Goal: Transaction & Acquisition: Purchase product/service

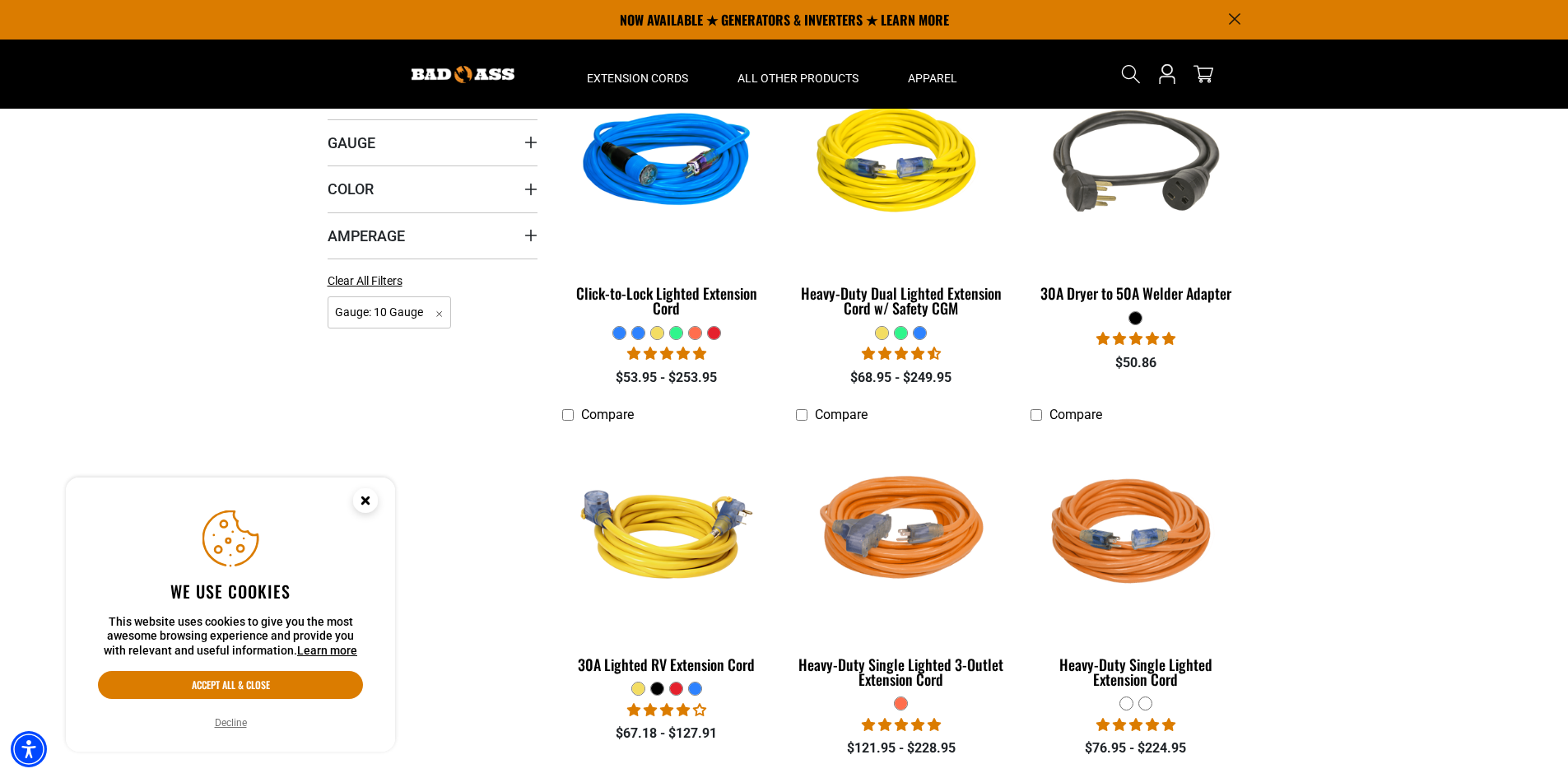
scroll to position [411, 0]
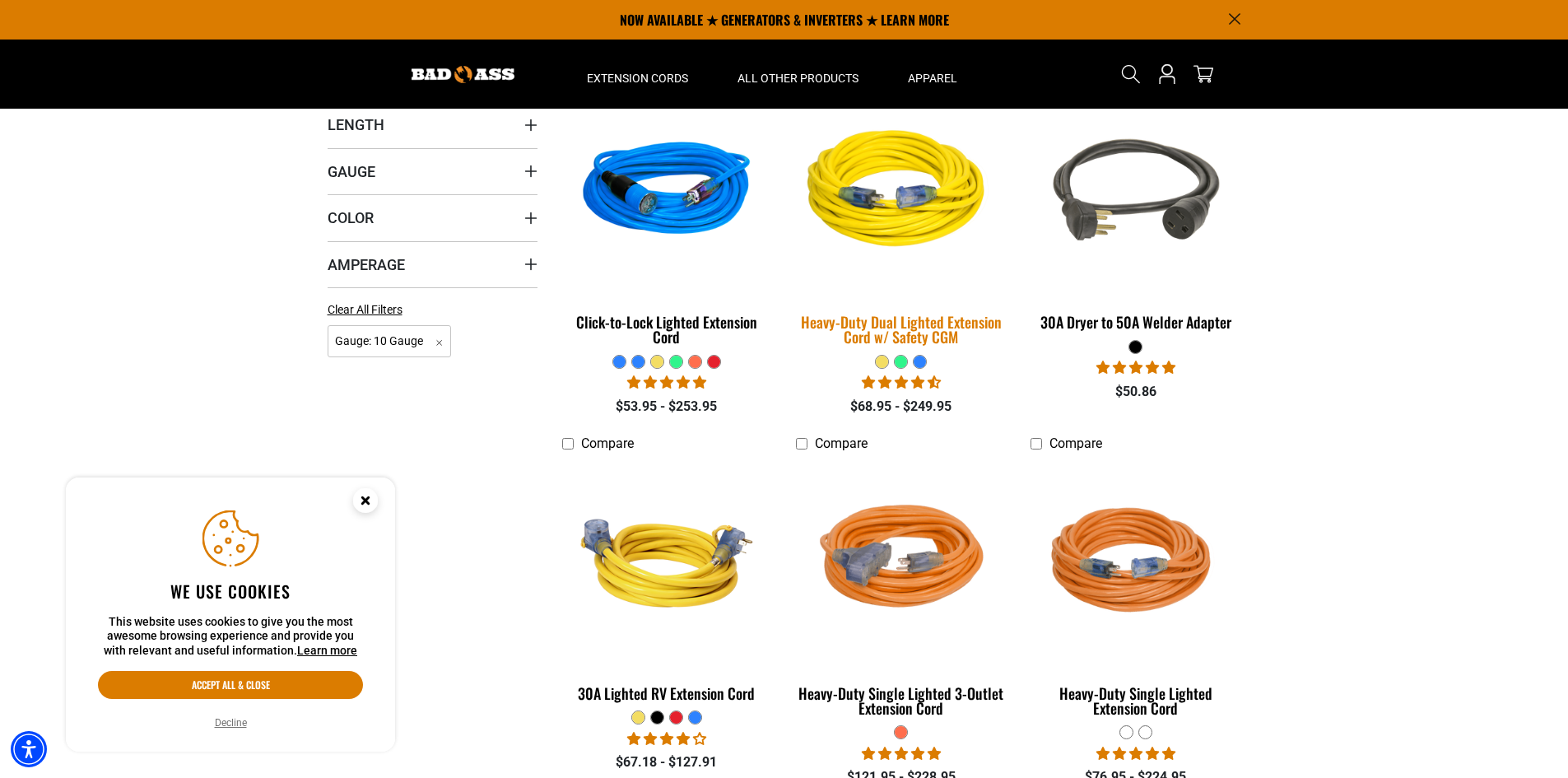
click at [872, 314] on div "Heavy-Duty Dual Lighted Extension Cord w/ Safety CGM" at bounding box center [901, 329] width 210 height 30
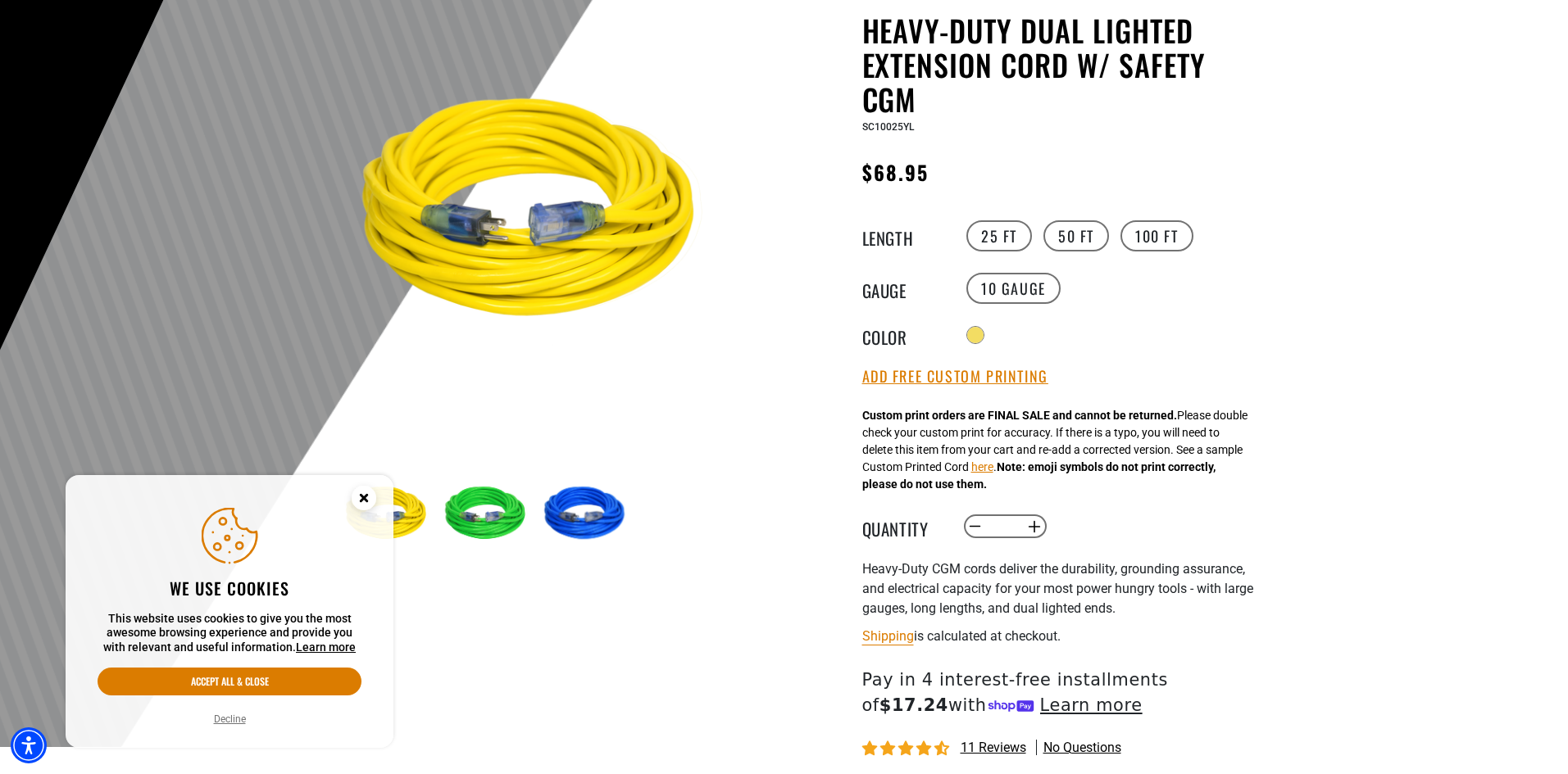
scroll to position [246, 0]
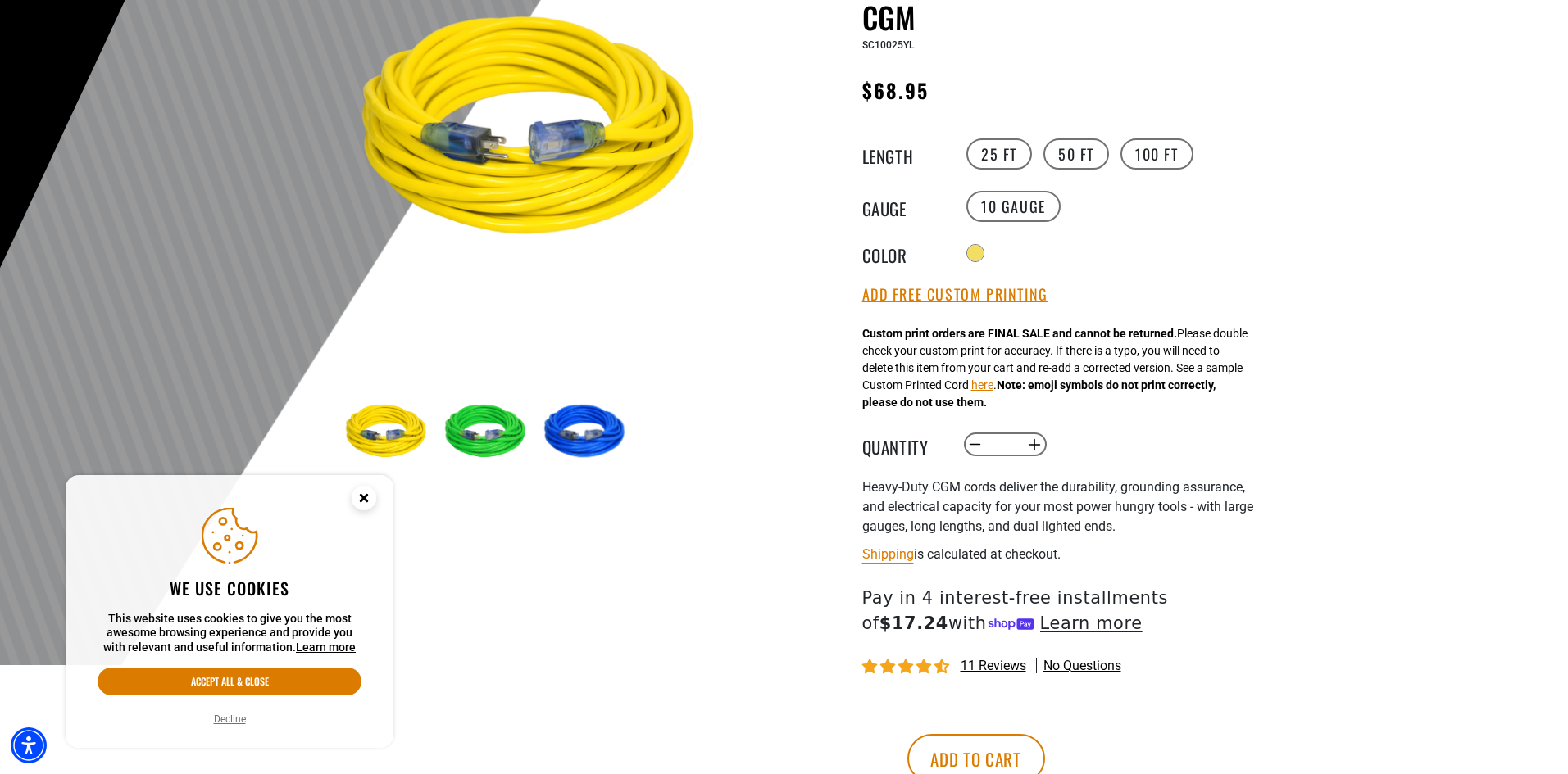
click at [469, 455] on img at bounding box center [487, 432] width 95 height 95
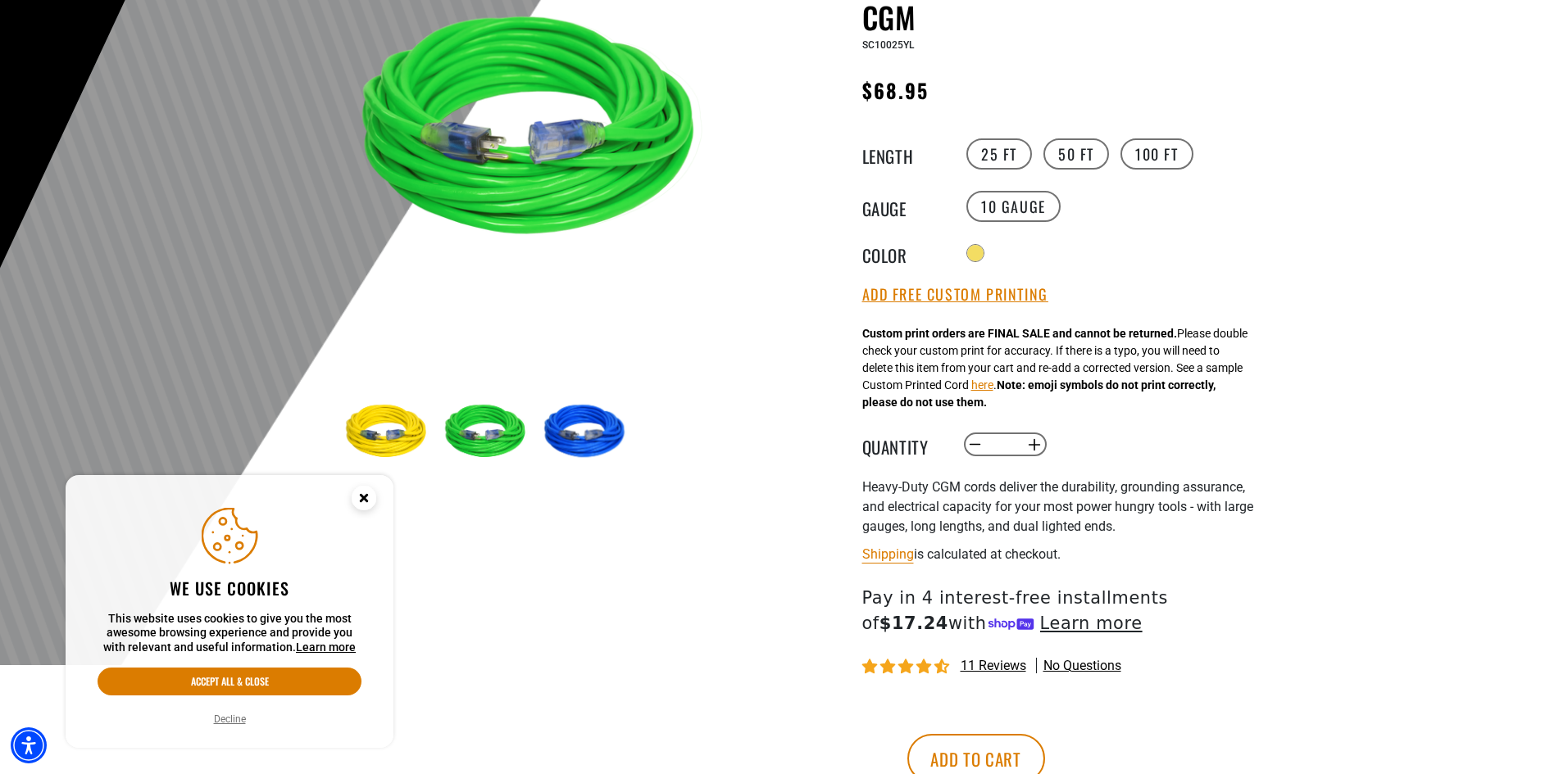
click at [561, 435] on img at bounding box center [587, 432] width 95 height 95
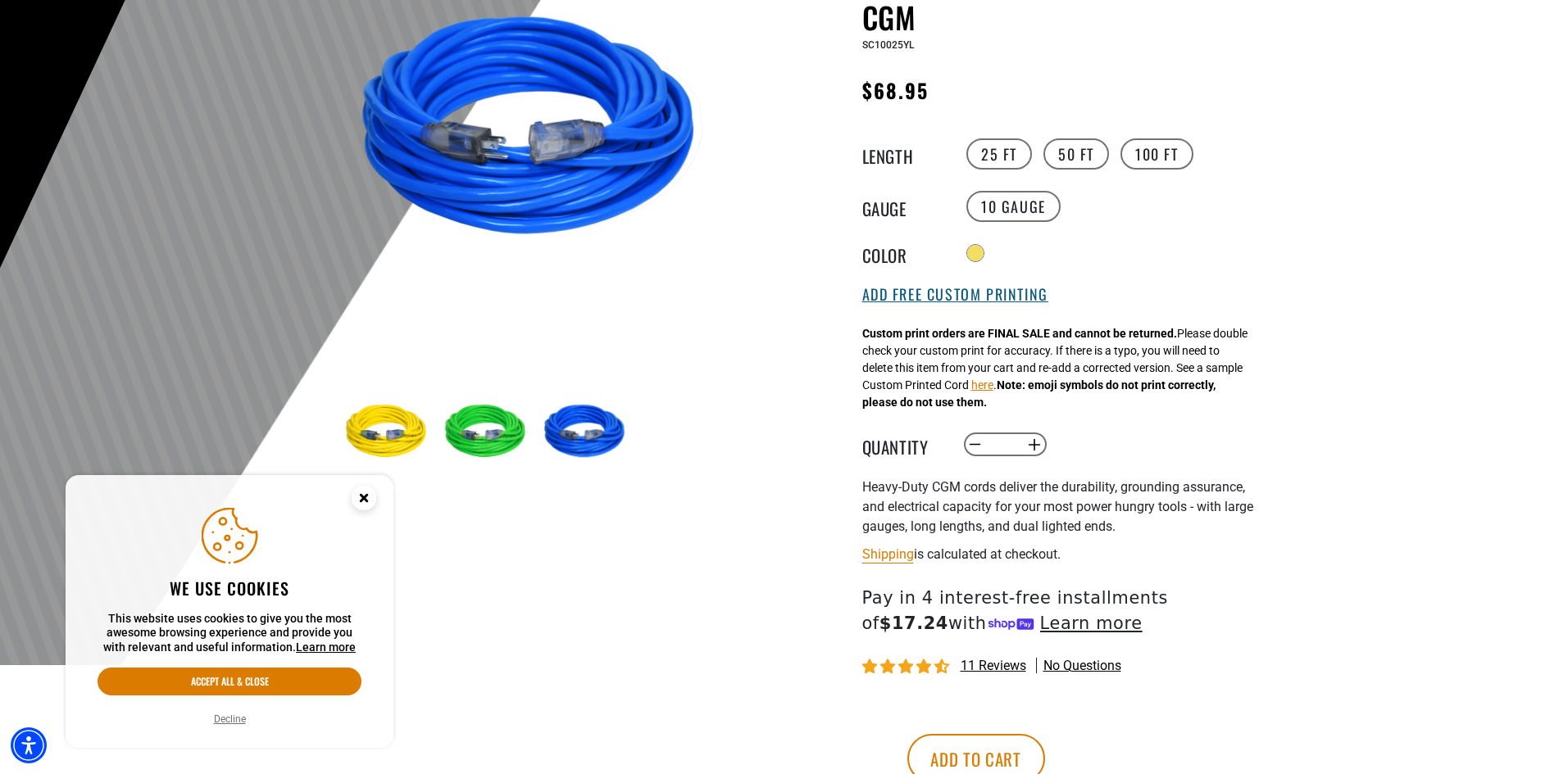
click at [944, 292] on button "Add Free Custom Printing" at bounding box center [955, 295] width 186 height 18
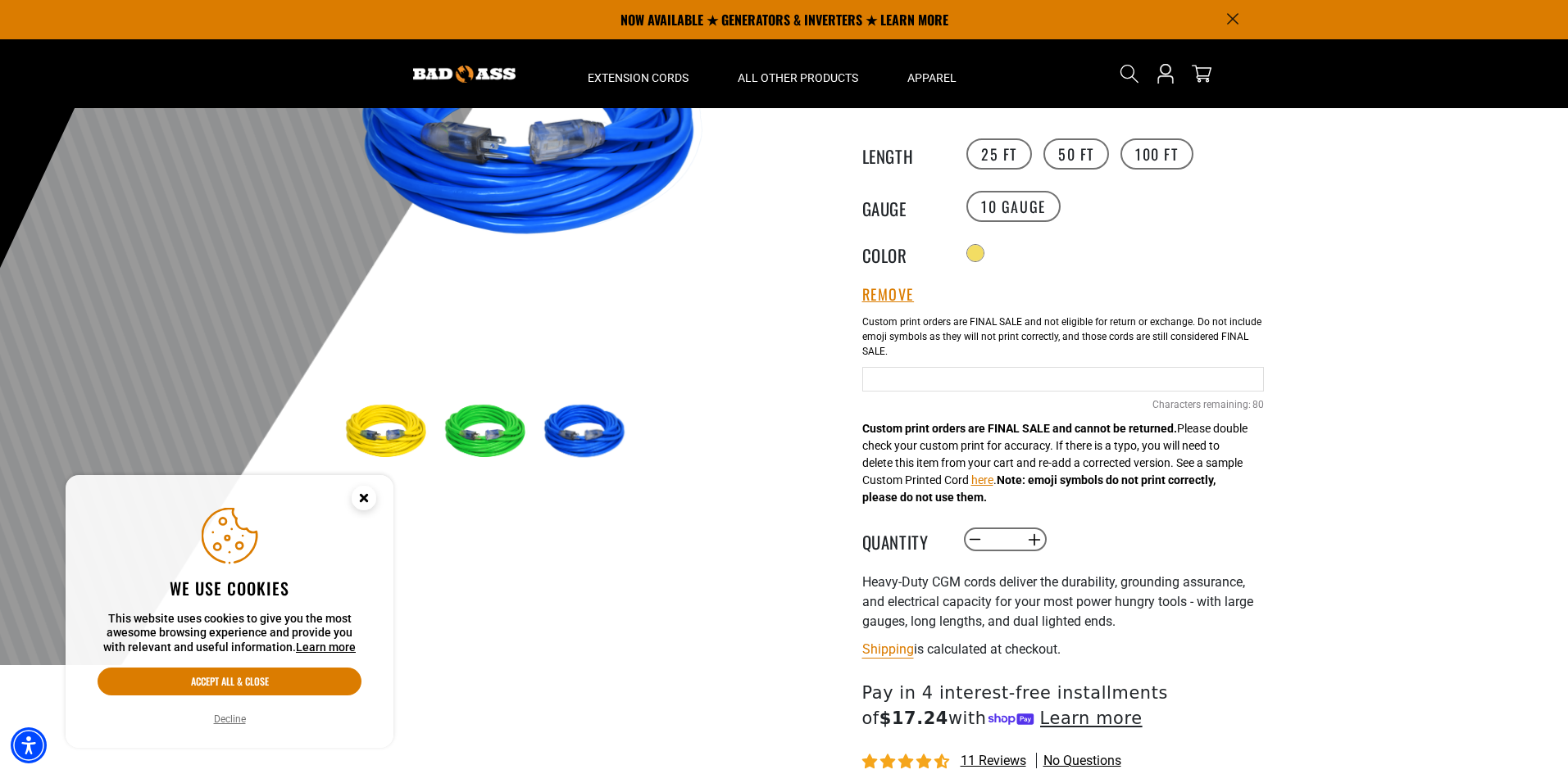
scroll to position [164, 0]
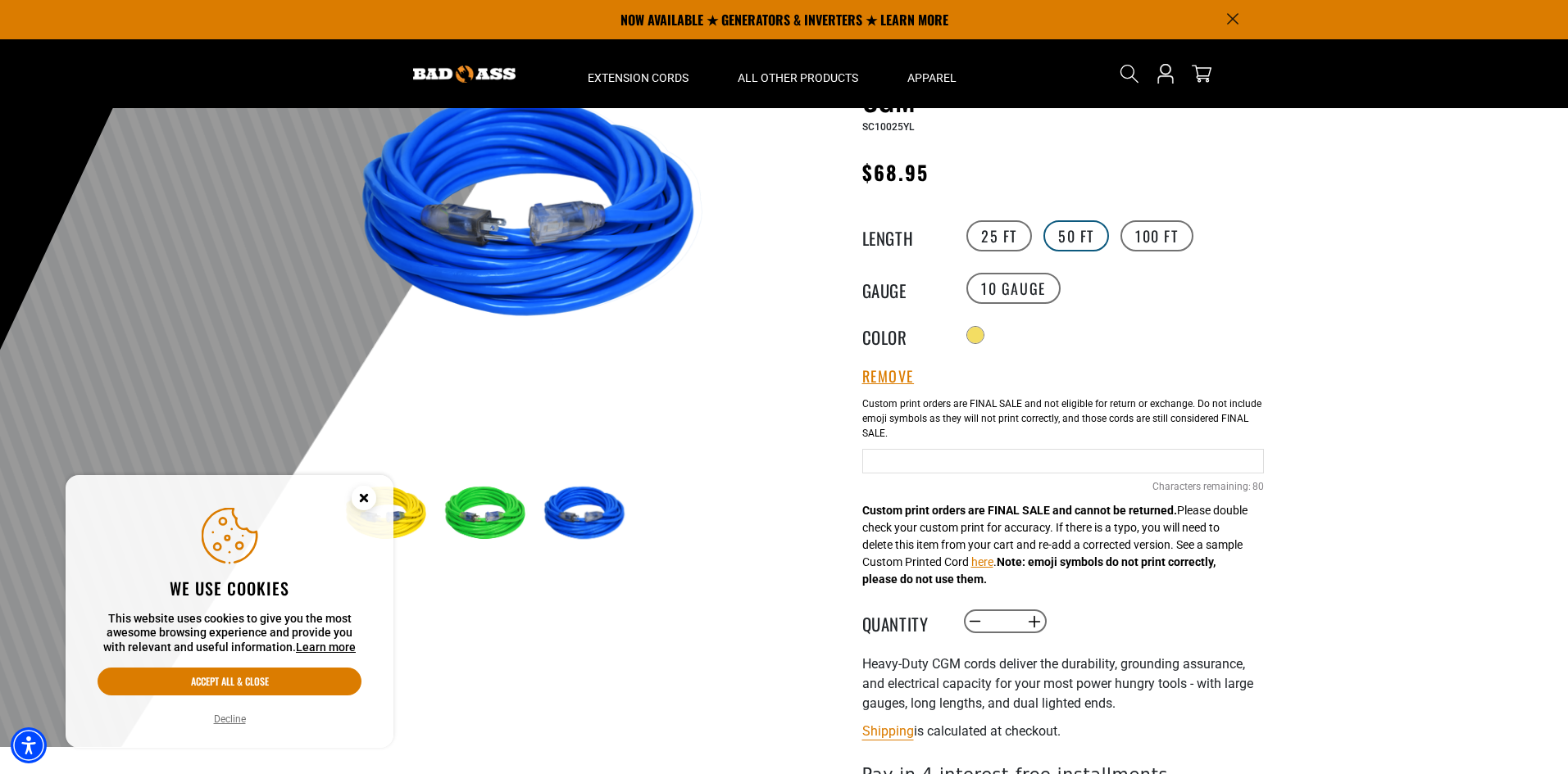
click at [1088, 238] on label "50 FT" at bounding box center [1076, 236] width 65 height 31
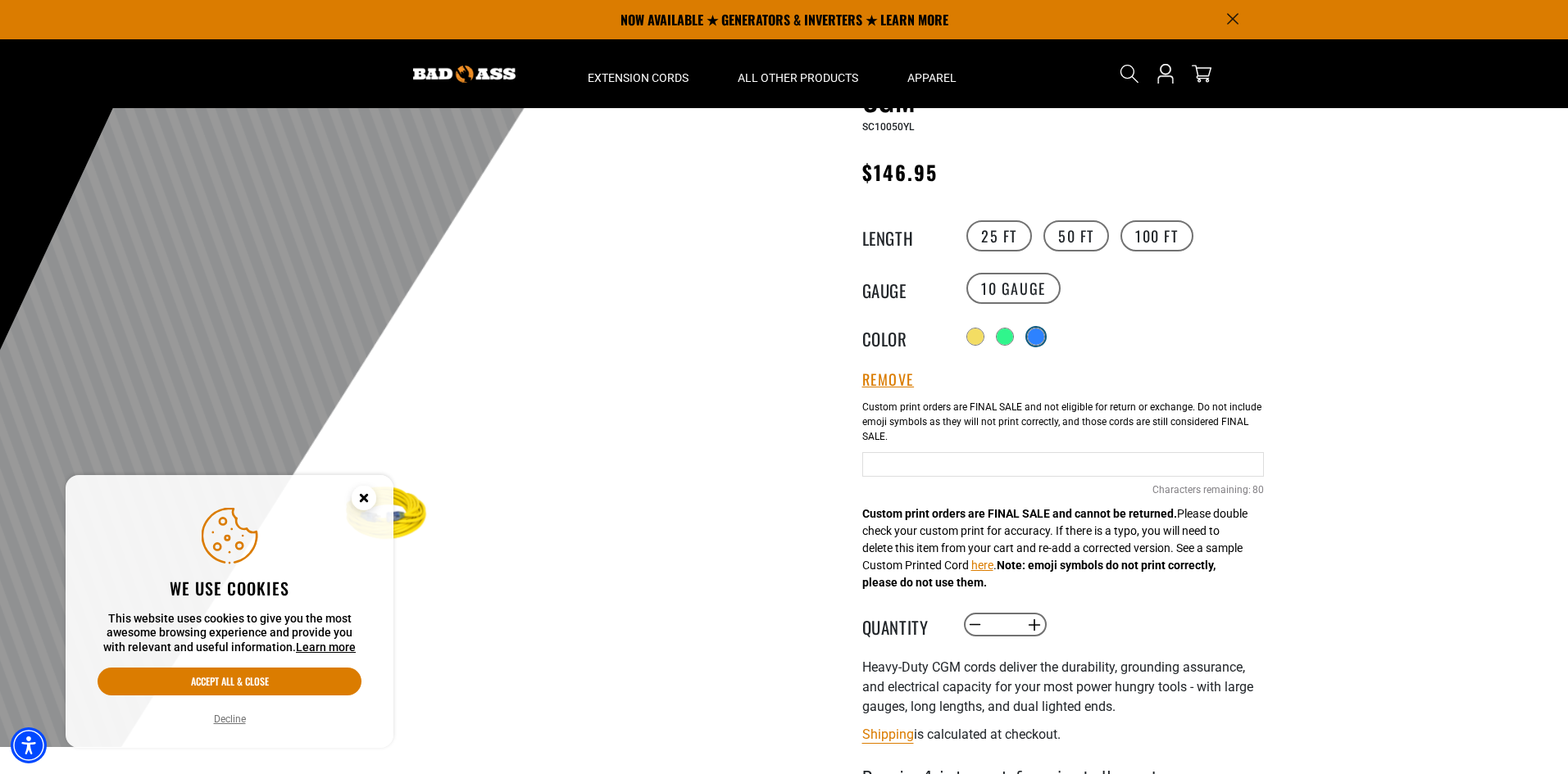
click at [1038, 330] on div at bounding box center [1036, 337] width 17 height 17
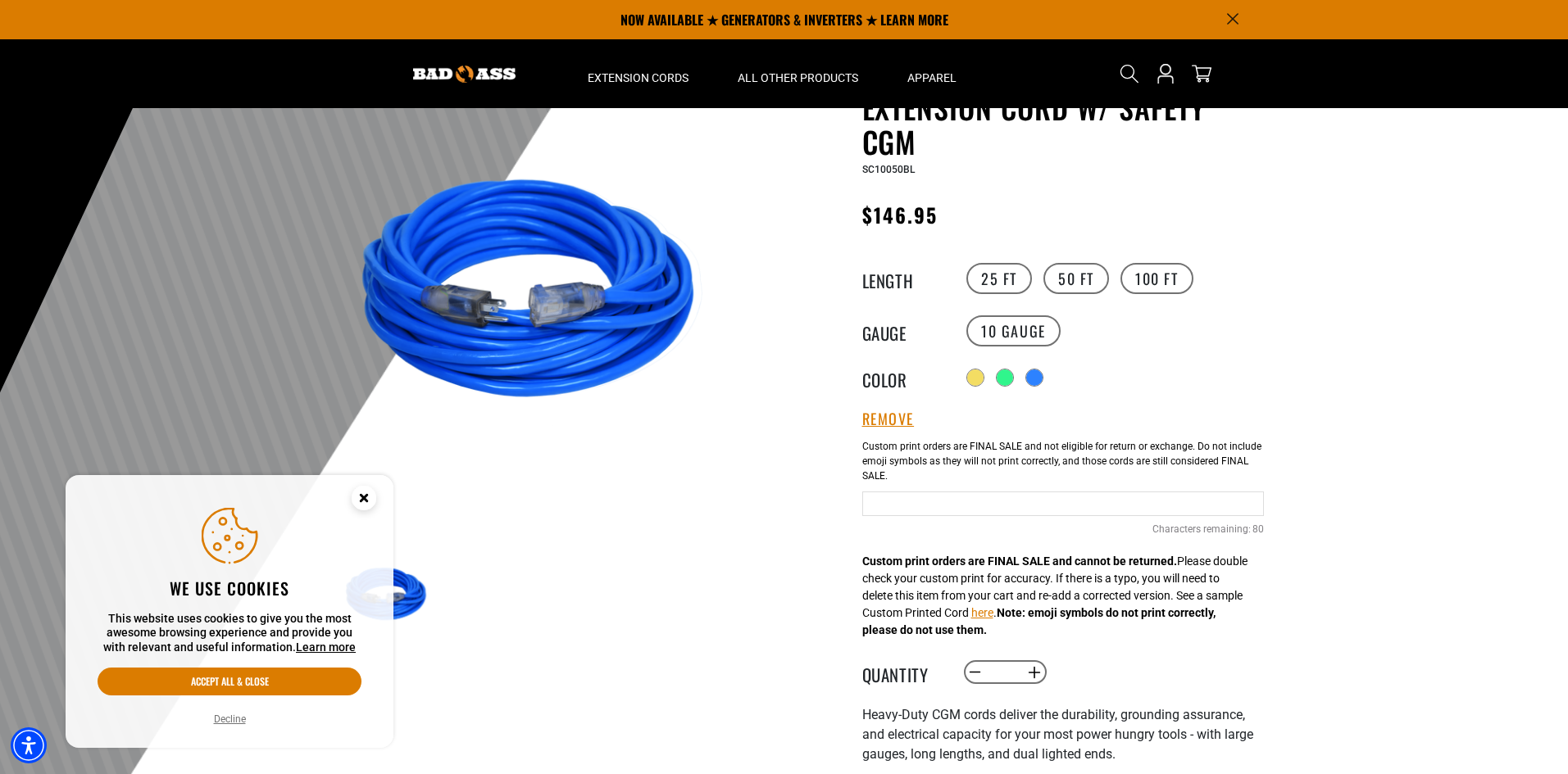
scroll to position [82, 0]
